Goal: Information Seeking & Learning: Learn about a topic

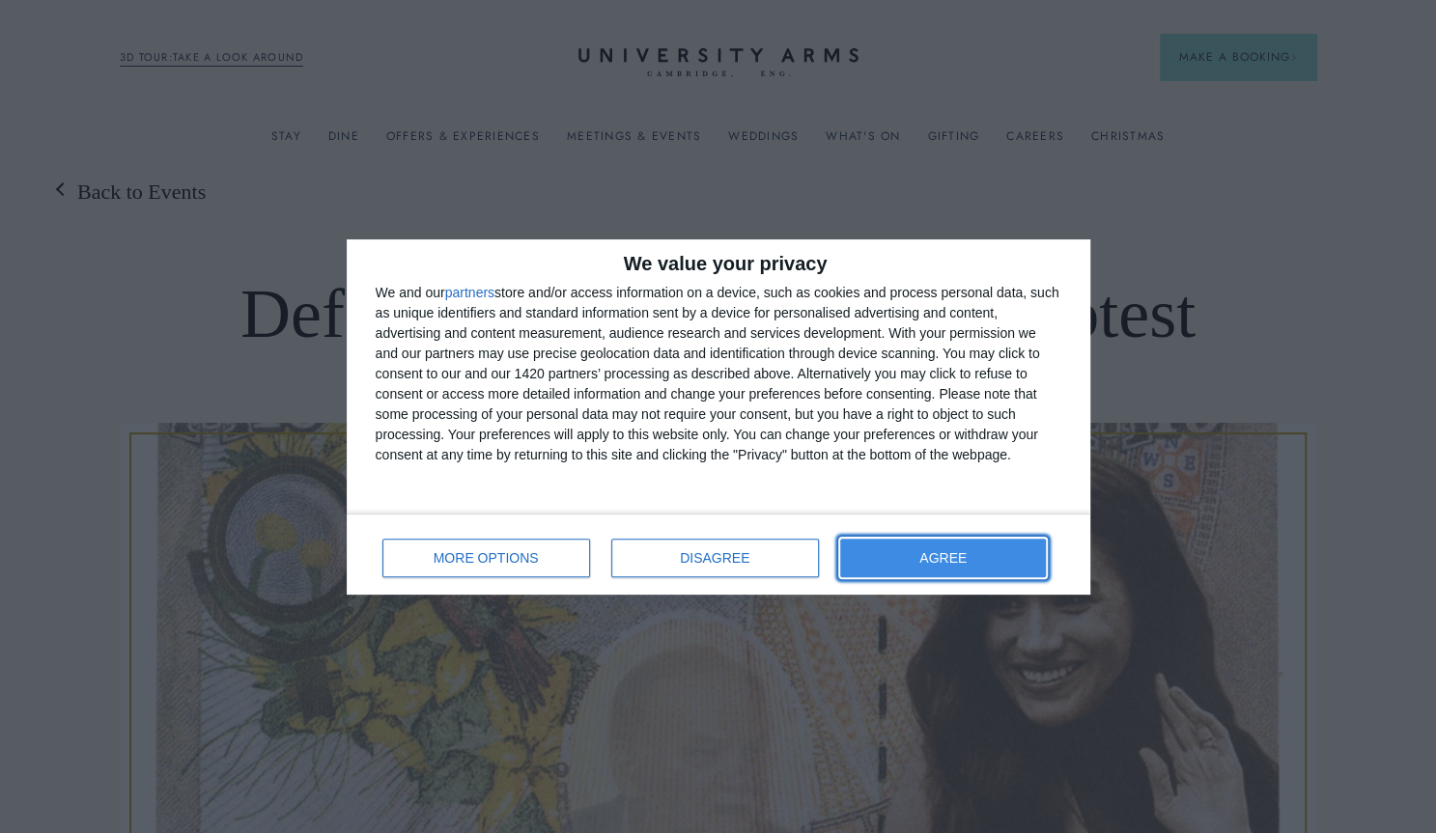
click at [976, 555] on button "AGREE" at bounding box center [943, 558] width 207 height 39
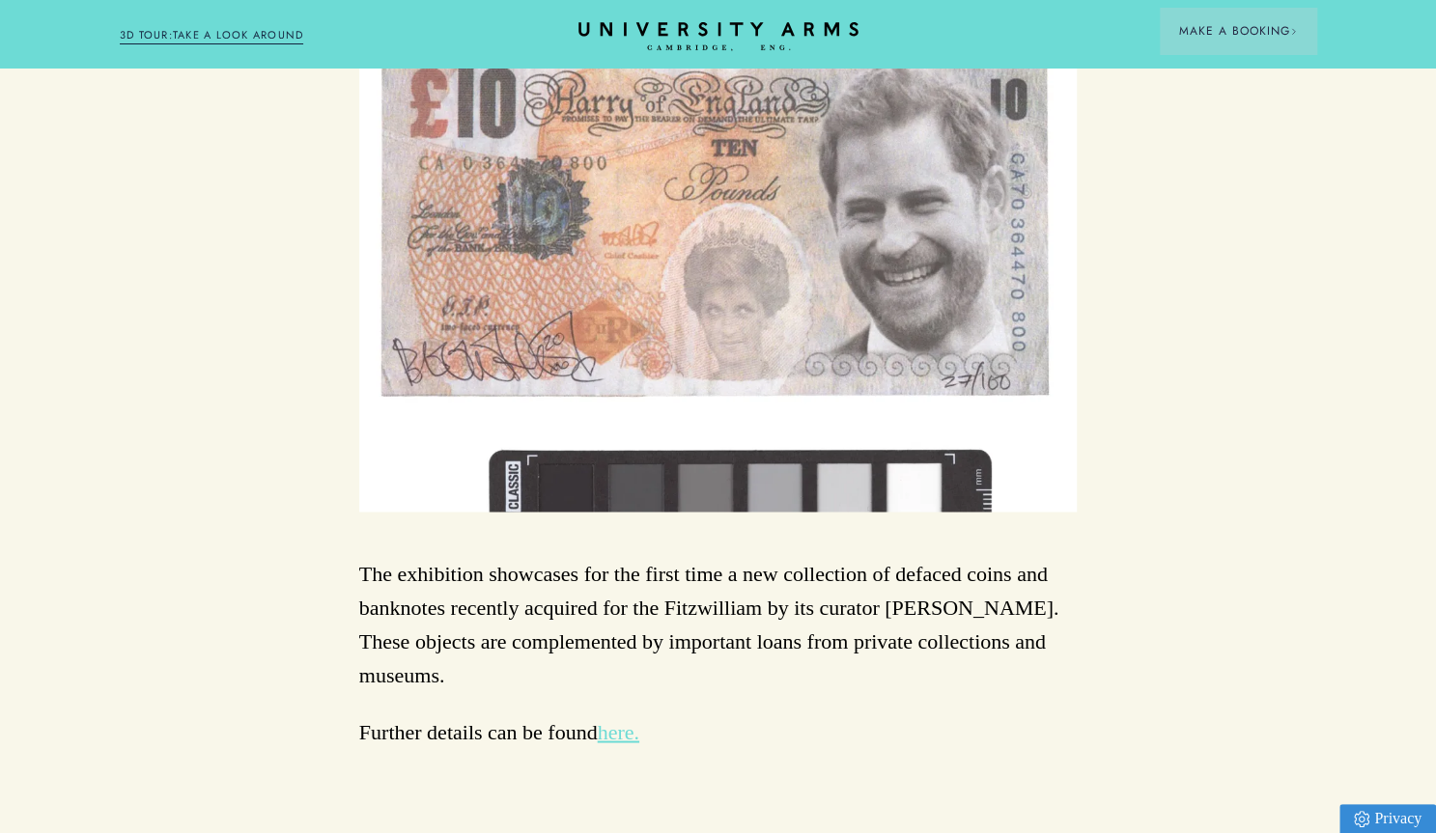
scroll to position [1642, 0]
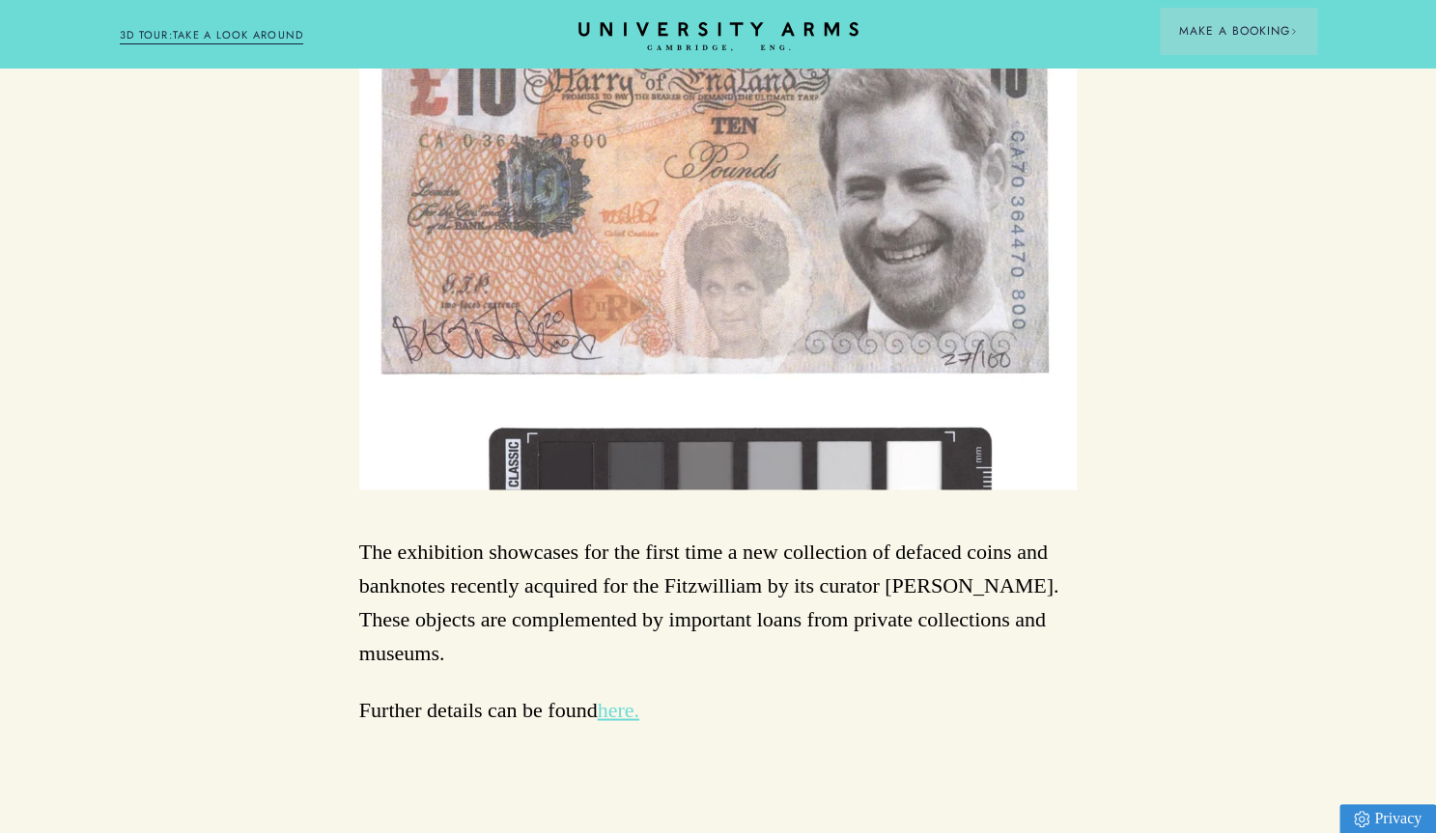
click at [635, 697] on link "here." at bounding box center [619, 709] width 42 height 24
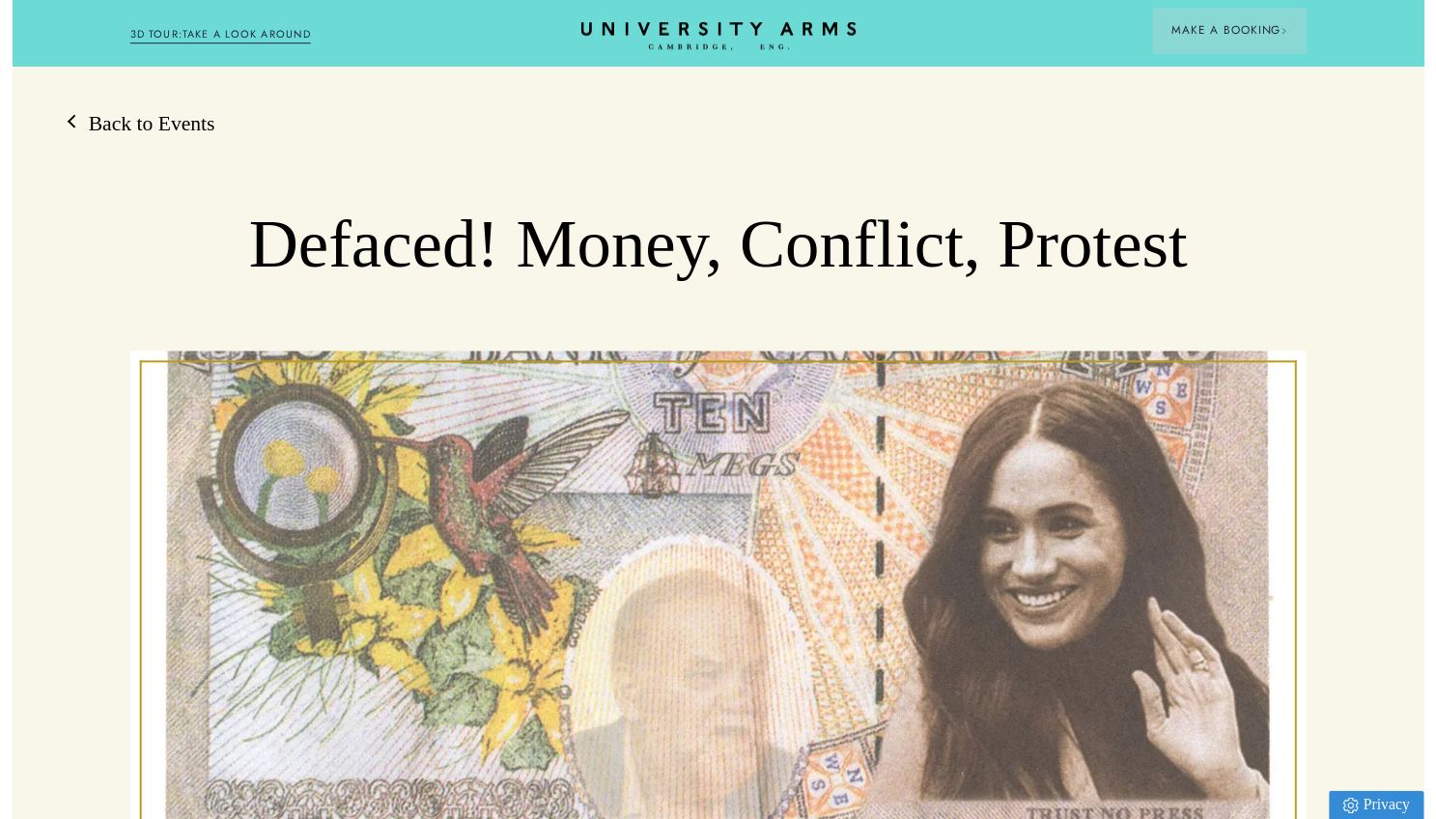
scroll to position [0, 0]
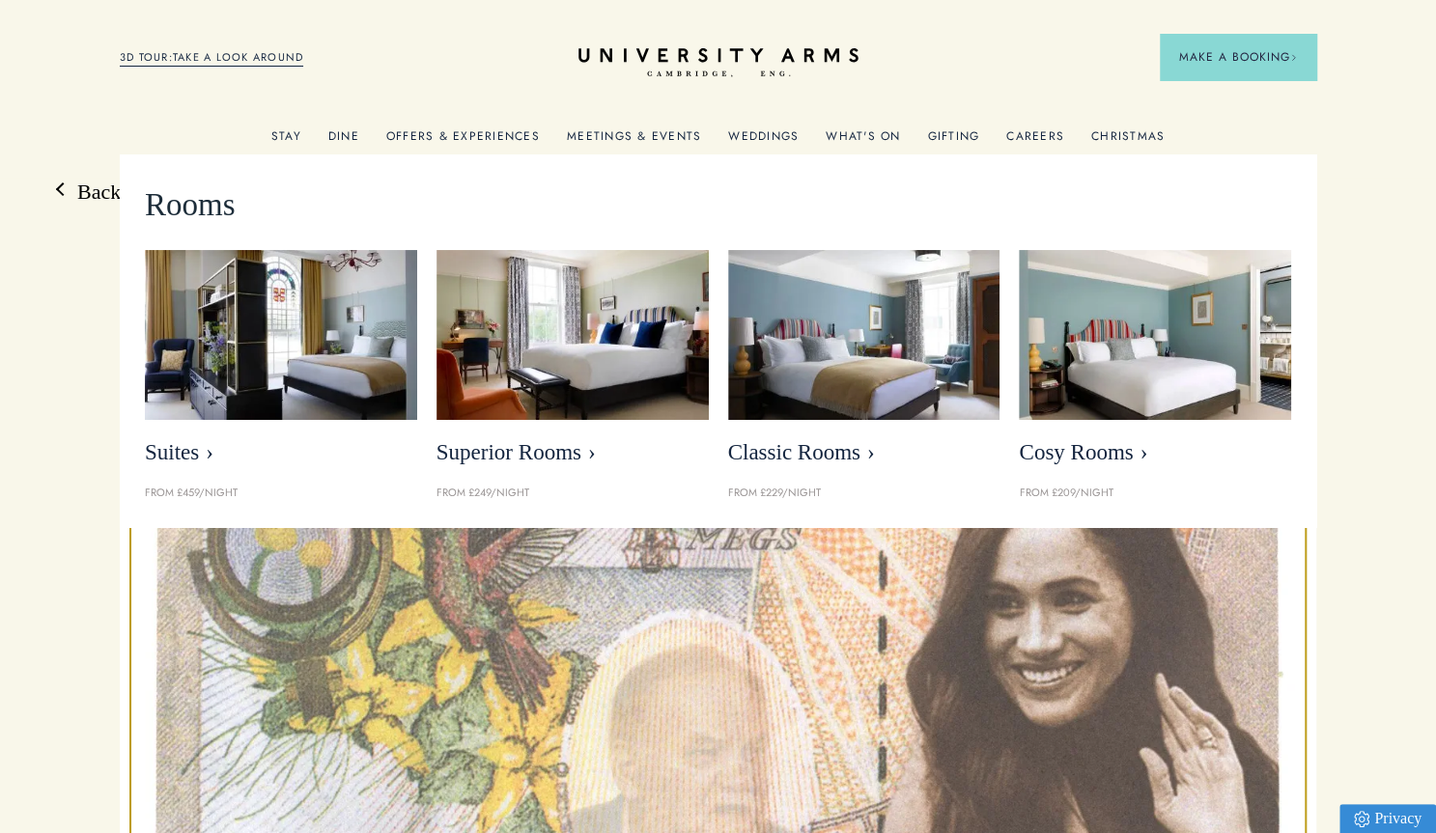
click at [292, 131] on link "Stay" at bounding box center [286, 141] width 30 height 25
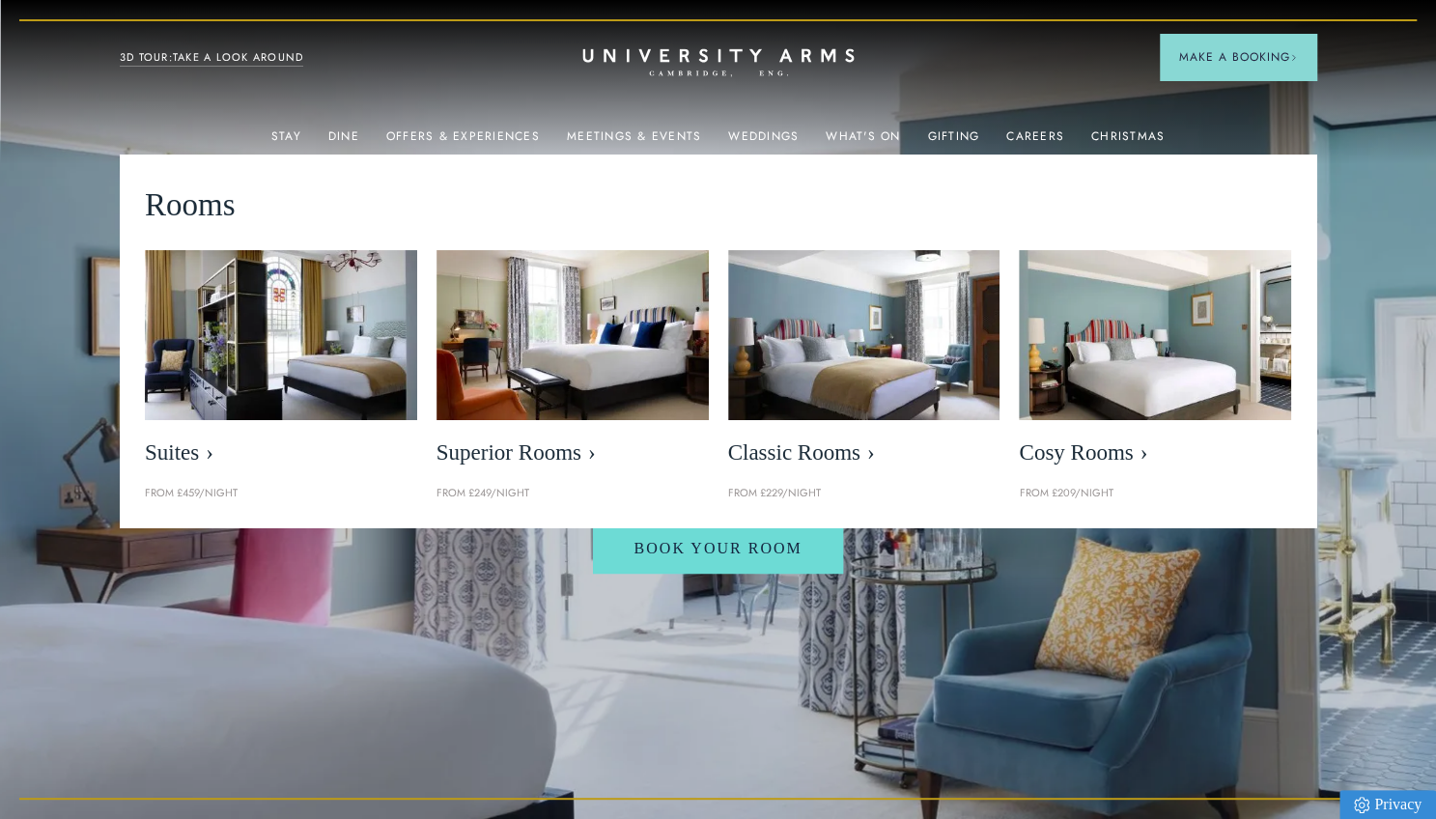
click at [703, 54] on icon at bounding box center [717, 55] width 271 height 14
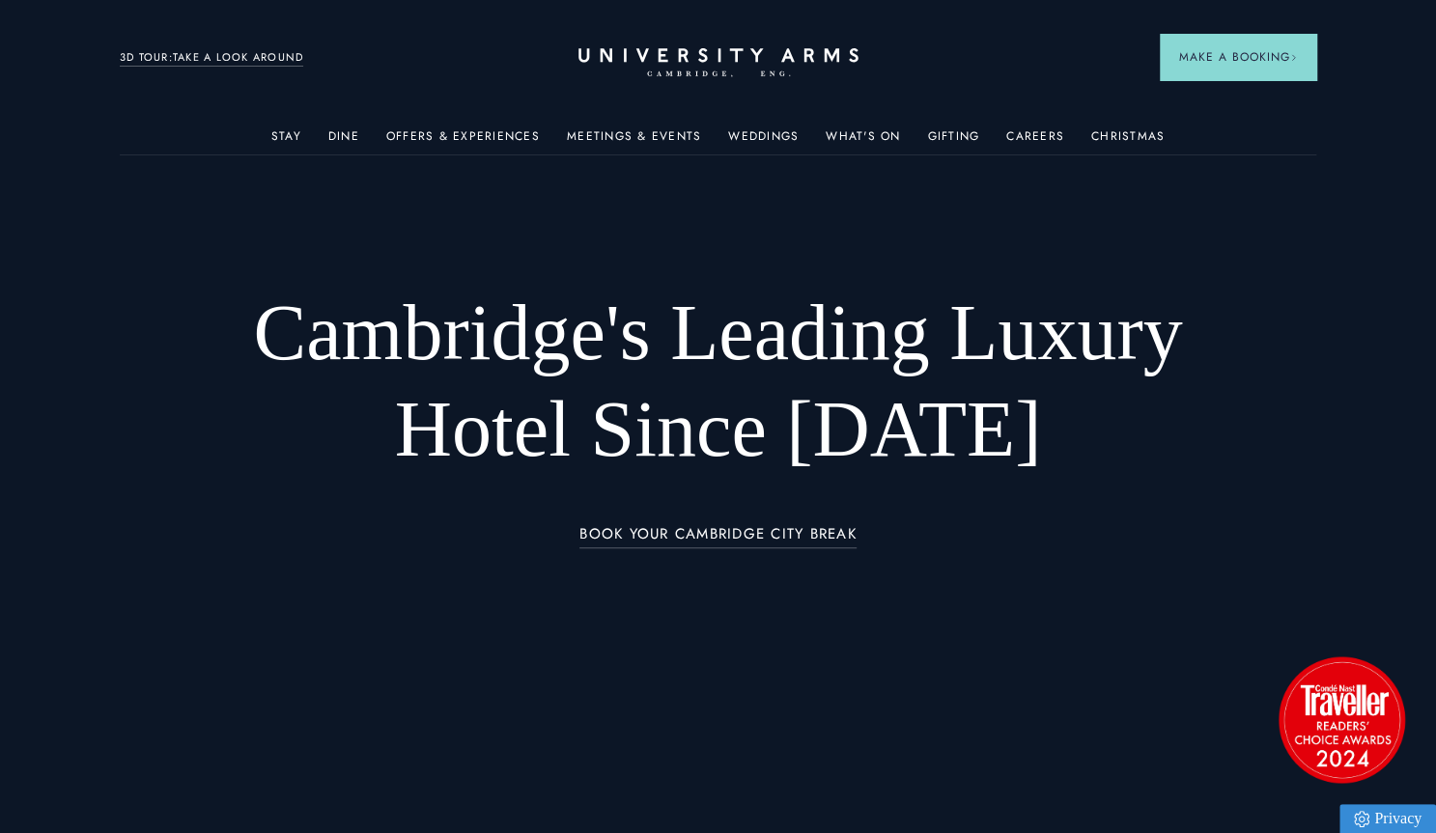
click at [213, 57] on link "3D TOUR:TAKE A LOOK AROUND" at bounding box center [212, 57] width 184 height 17
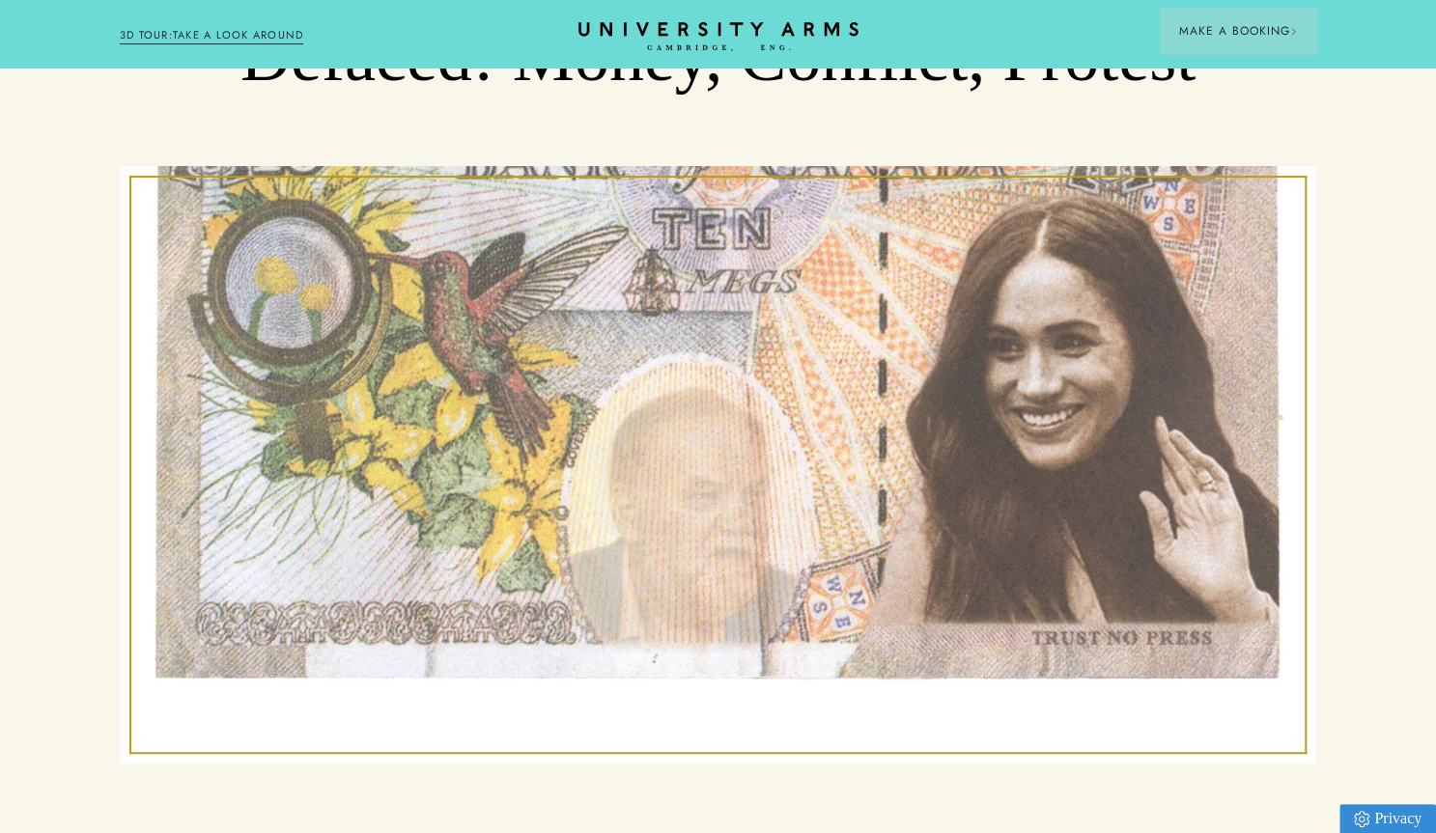
scroll to position [290, 0]
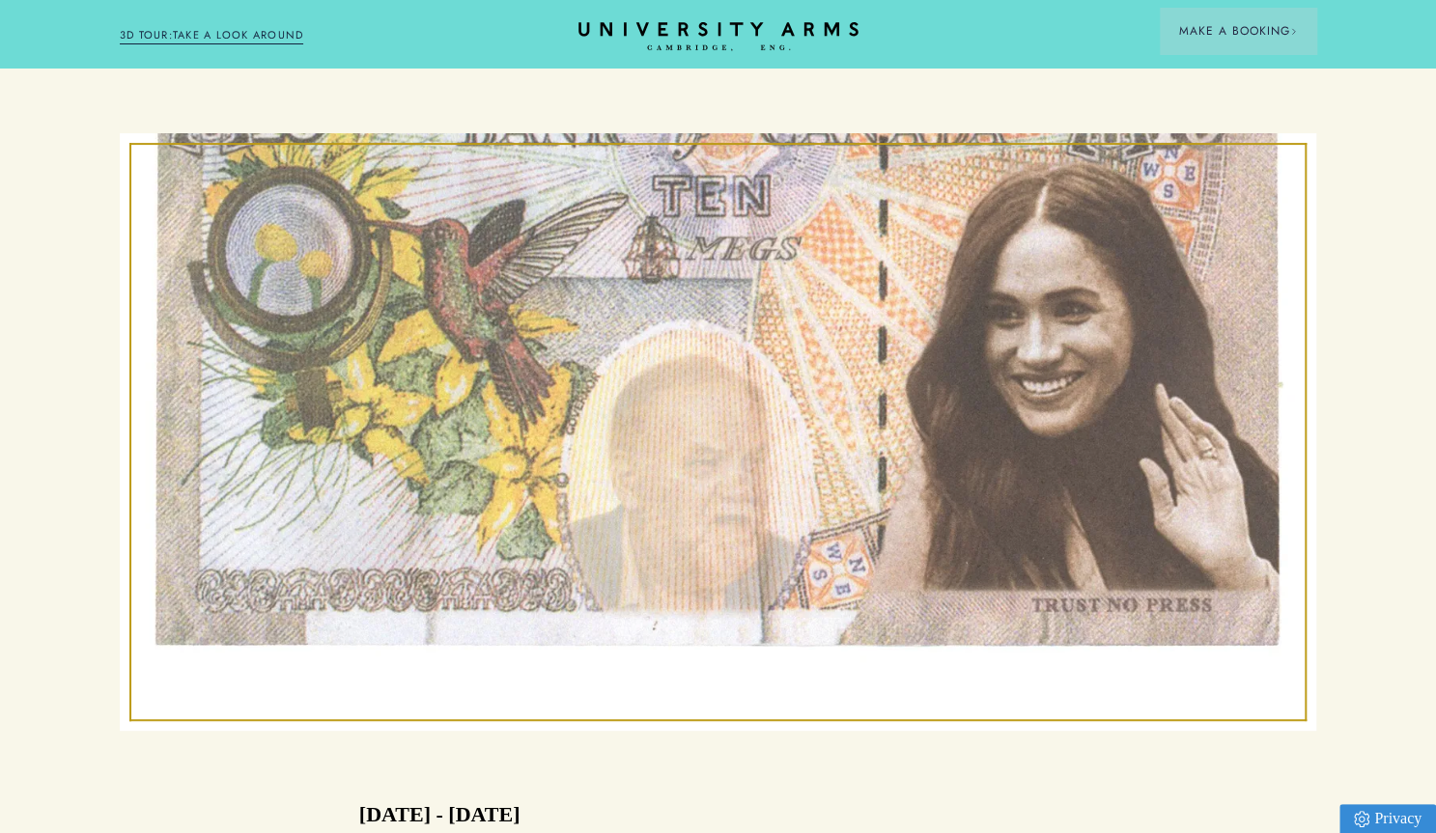
drag, startPoint x: 694, startPoint y: 302, endPoint x: 693, endPoint y: 404, distance: 101.4
click at [693, 404] on div at bounding box center [718, 432] width 1196 height 599
drag, startPoint x: 691, startPoint y: 407, endPoint x: 775, endPoint y: 258, distance: 171.6
click at [776, 257] on div at bounding box center [718, 432] width 1196 height 599
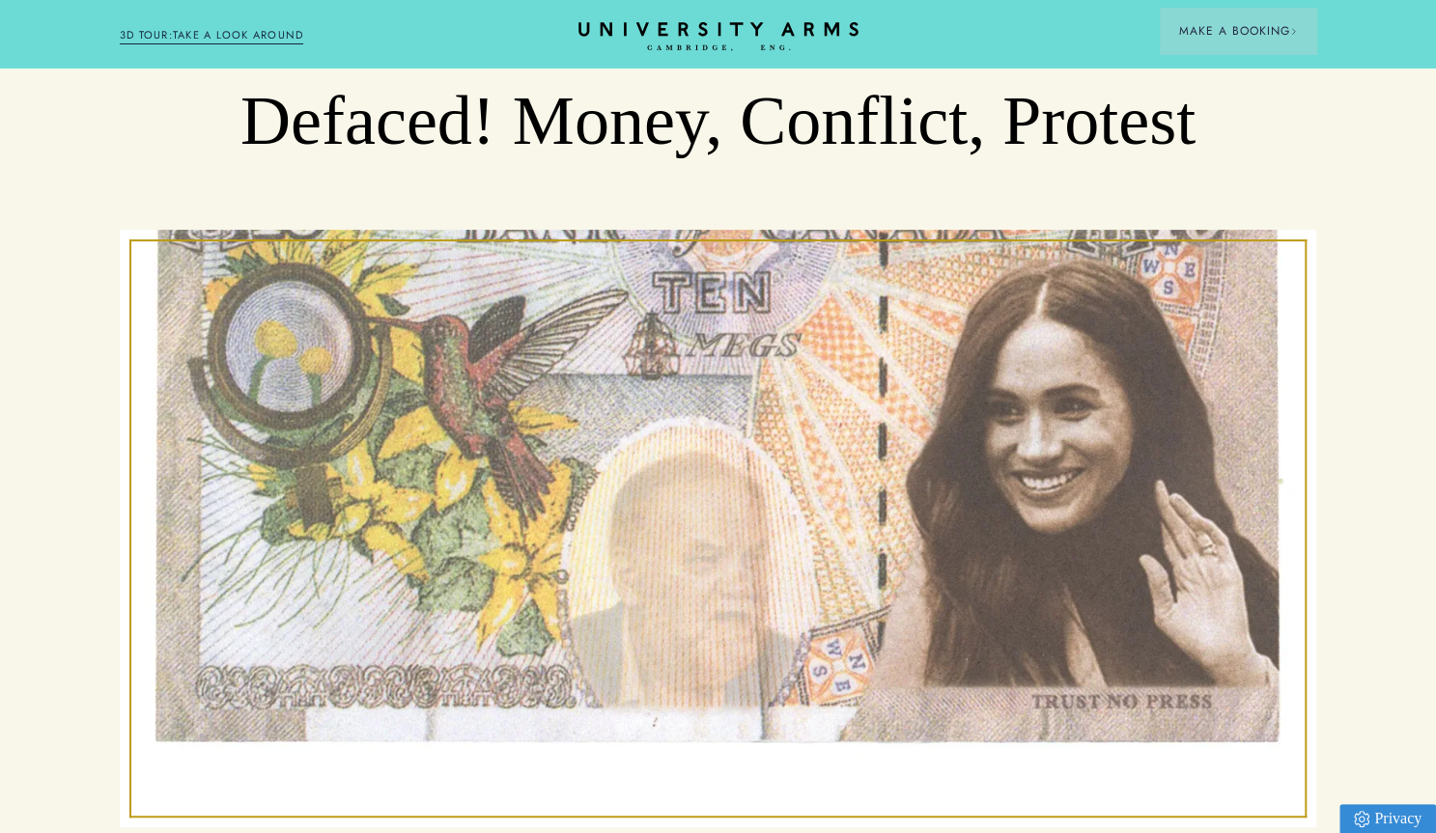
scroll to position [0, 0]
